Goal: Find specific page/section: Find specific page/section

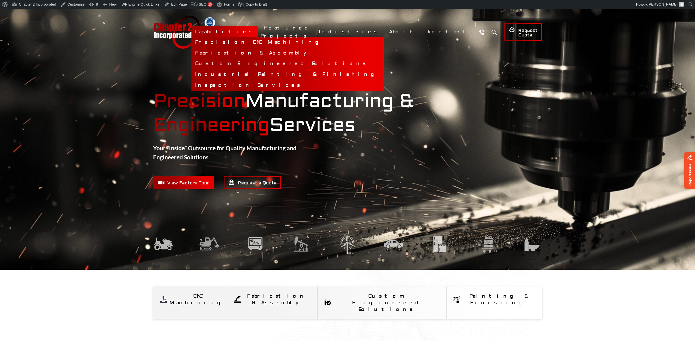
click at [289, 85] on link "Inspection Services" at bounding box center [288, 85] width 192 height 11
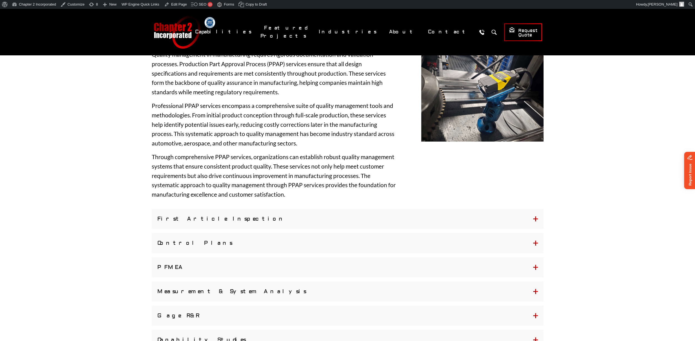
scroll to position [433, 0]
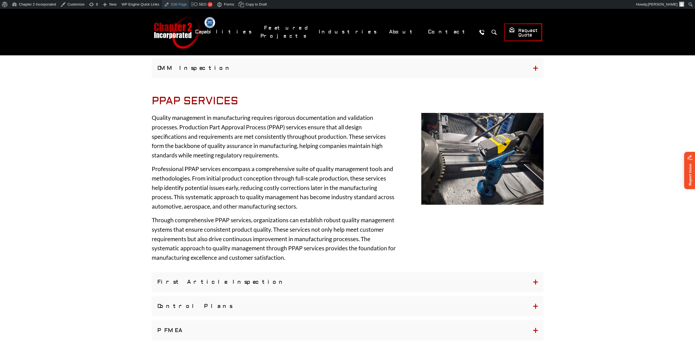
click at [180, 5] on link "Edit Page" at bounding box center [175, 4] width 27 height 9
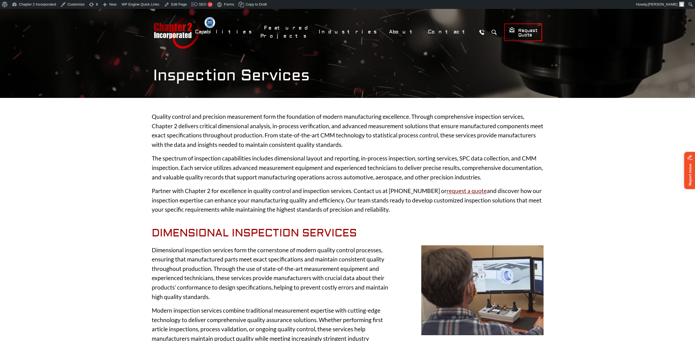
scroll to position [359, 0]
